Goal: Task Accomplishment & Management: Use online tool/utility

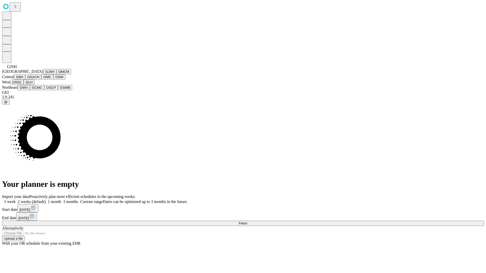
click at [43, 74] on button "GJSH" at bounding box center [49, 71] width 13 height 5
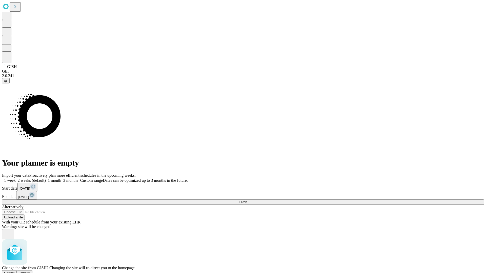
click at [31, 271] on span "Confirm" at bounding box center [25, 273] width 12 height 4
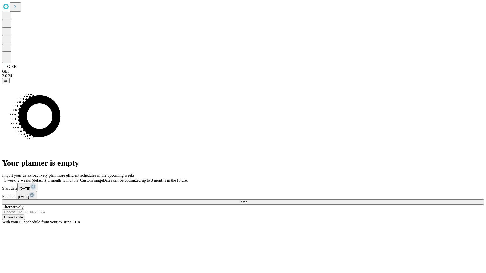
click at [46, 178] on label "2 weeks (default)" at bounding box center [31, 180] width 30 height 4
click at [247, 200] on span "Fetch" at bounding box center [243, 202] width 8 height 4
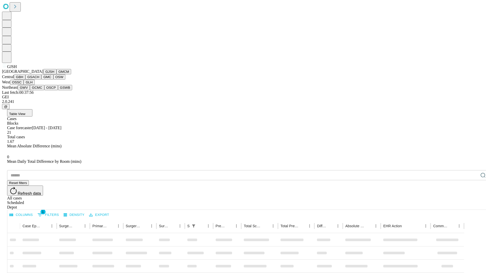
click at [56, 74] on button "GMCM" at bounding box center [63, 71] width 15 height 5
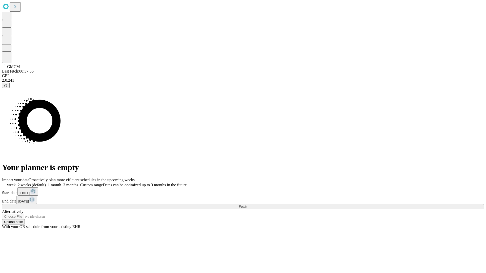
click at [247, 205] on span "Fetch" at bounding box center [243, 207] width 8 height 4
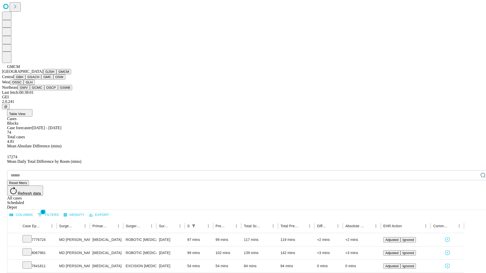
click at [25, 80] on button "GBH" at bounding box center [19, 76] width 11 height 5
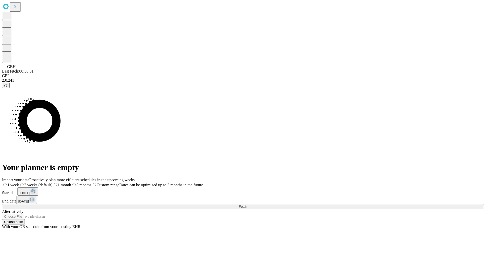
click at [52, 183] on label "2 weeks (default)" at bounding box center [35, 185] width 33 height 4
click at [247, 205] on span "Fetch" at bounding box center [243, 207] width 8 height 4
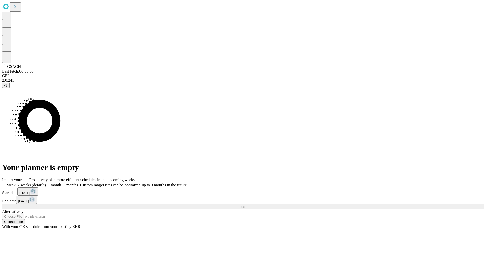
click at [46, 183] on label "2 weeks (default)" at bounding box center [31, 185] width 30 height 4
click at [247, 205] on span "Fetch" at bounding box center [243, 207] width 8 height 4
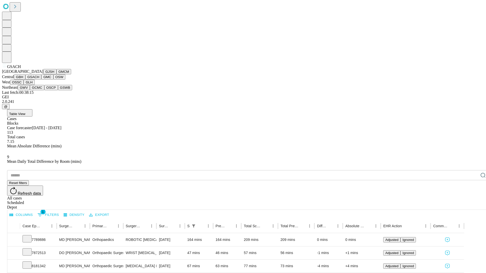
click at [41, 80] on button "GMC" at bounding box center [47, 76] width 12 height 5
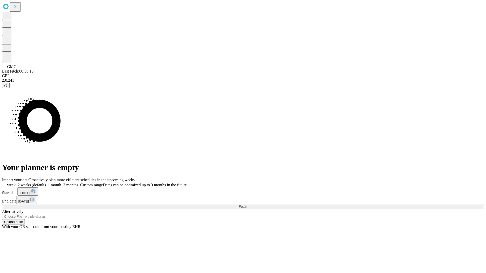
click at [46, 183] on label "2 weeks (default)" at bounding box center [31, 185] width 30 height 4
click at [247, 205] on span "Fetch" at bounding box center [243, 207] width 8 height 4
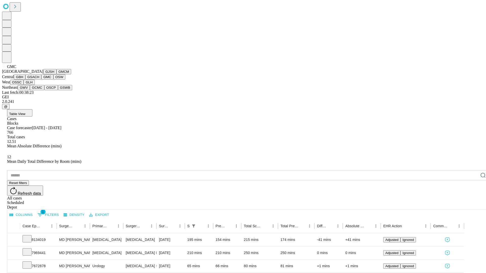
click at [53, 80] on button "OSW" at bounding box center [59, 76] width 12 height 5
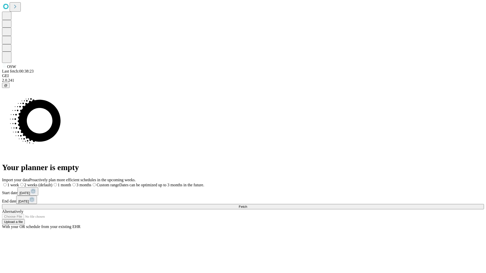
click at [52, 183] on label "2 weeks (default)" at bounding box center [35, 185] width 33 height 4
click at [247, 205] on span "Fetch" at bounding box center [243, 207] width 8 height 4
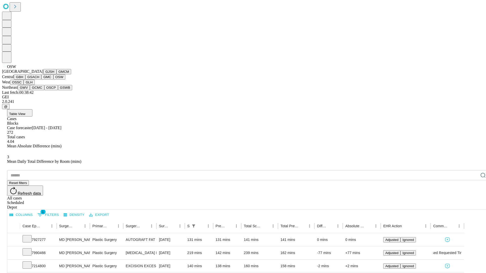
click at [24, 85] on button "OSSC" at bounding box center [17, 82] width 14 height 5
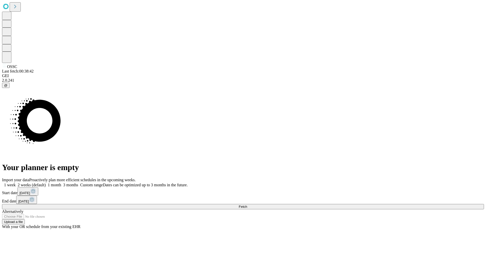
click at [46, 183] on label "2 weeks (default)" at bounding box center [31, 185] width 30 height 4
click at [247, 205] on span "Fetch" at bounding box center [243, 207] width 8 height 4
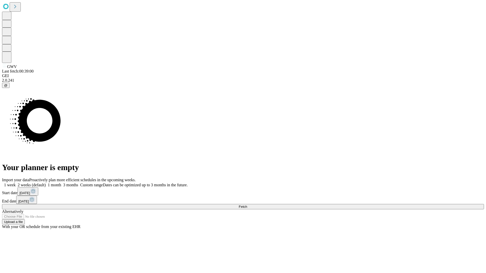
click at [46, 183] on label "2 weeks (default)" at bounding box center [31, 185] width 30 height 4
click at [247, 205] on span "Fetch" at bounding box center [243, 207] width 8 height 4
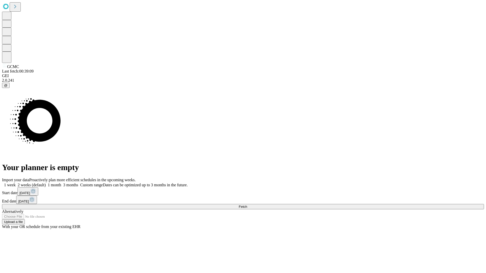
click at [46, 183] on label "2 weeks (default)" at bounding box center [31, 185] width 30 height 4
click at [247, 205] on span "Fetch" at bounding box center [243, 207] width 8 height 4
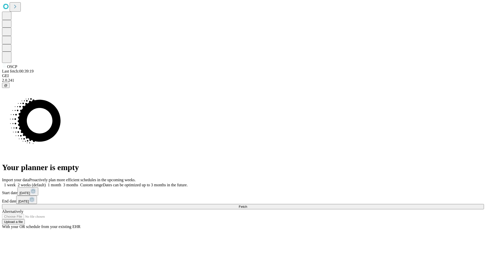
click at [46, 183] on label "2 weeks (default)" at bounding box center [31, 185] width 30 height 4
click at [247, 205] on span "Fetch" at bounding box center [243, 207] width 8 height 4
